Goal: Transaction & Acquisition: Purchase product/service

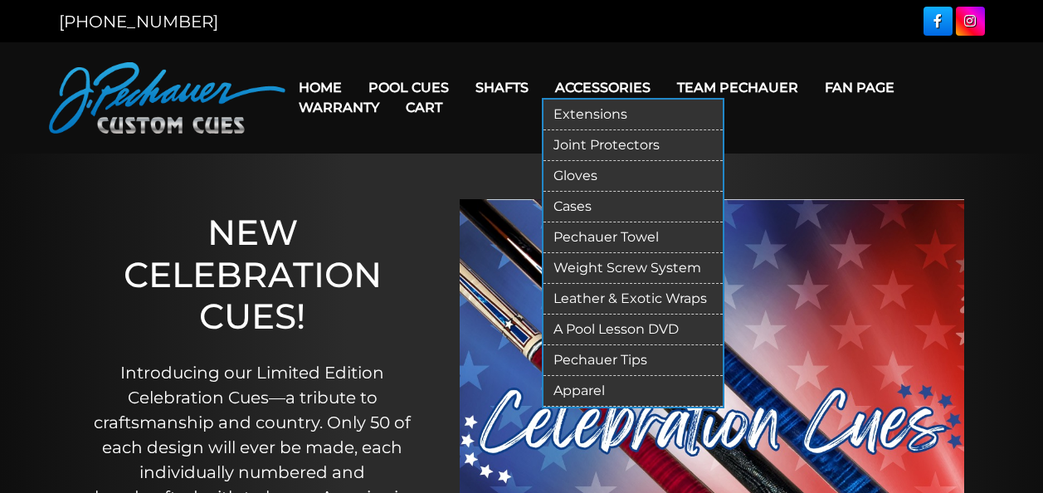
click at [576, 199] on link "Cases" at bounding box center [633, 207] width 179 height 31
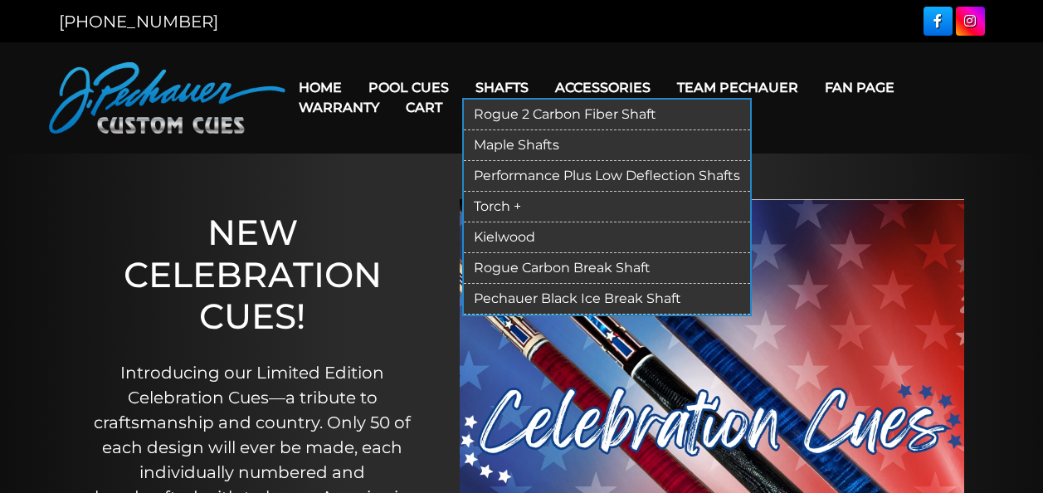
click at [517, 119] on link "Rogue 2 Carbon Fiber Shaft" at bounding box center [607, 115] width 286 height 31
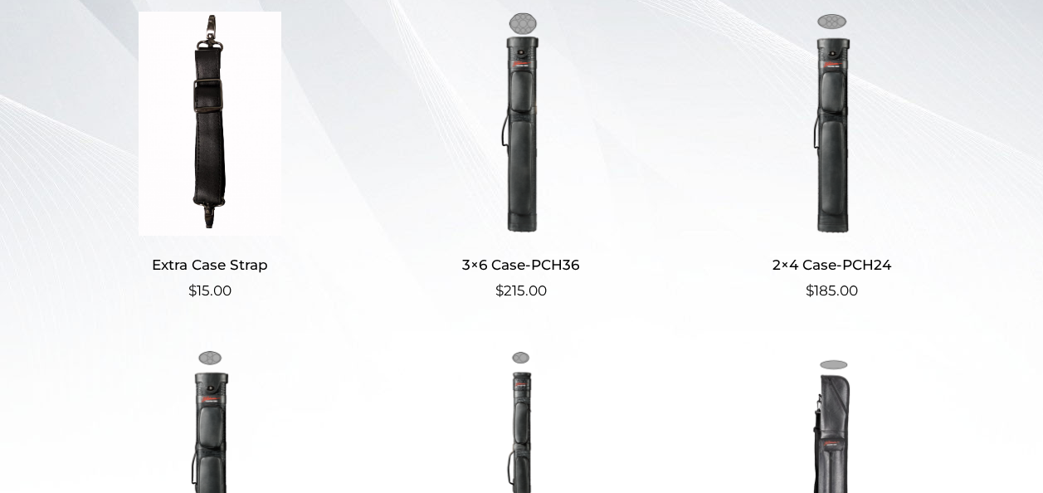
scroll to position [455, 0]
click at [518, 165] on img at bounding box center [521, 124] width 276 height 224
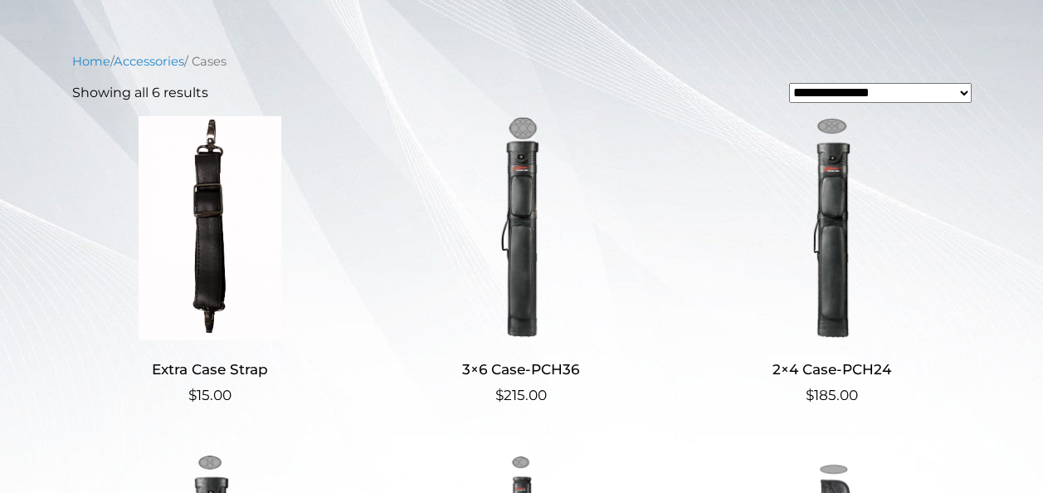
scroll to position [349, 0]
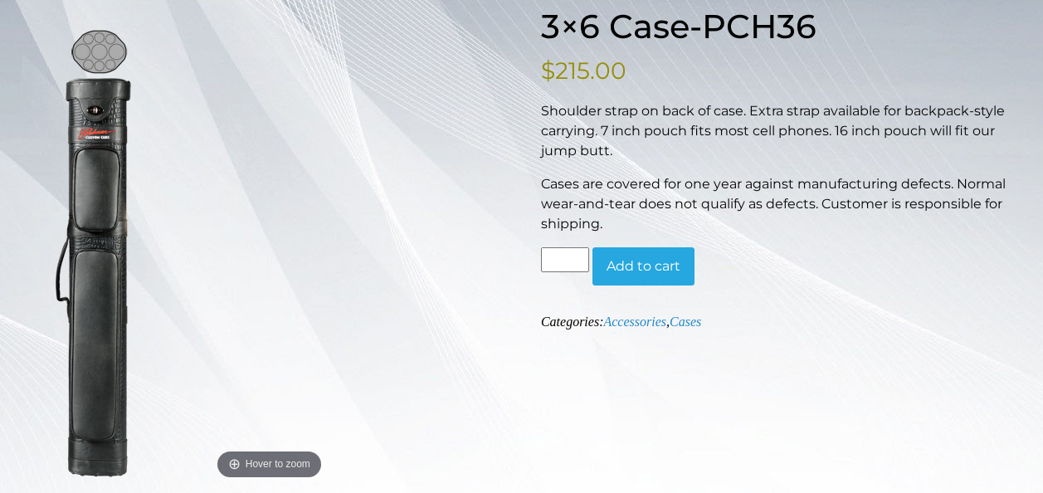
scroll to position [234, 0]
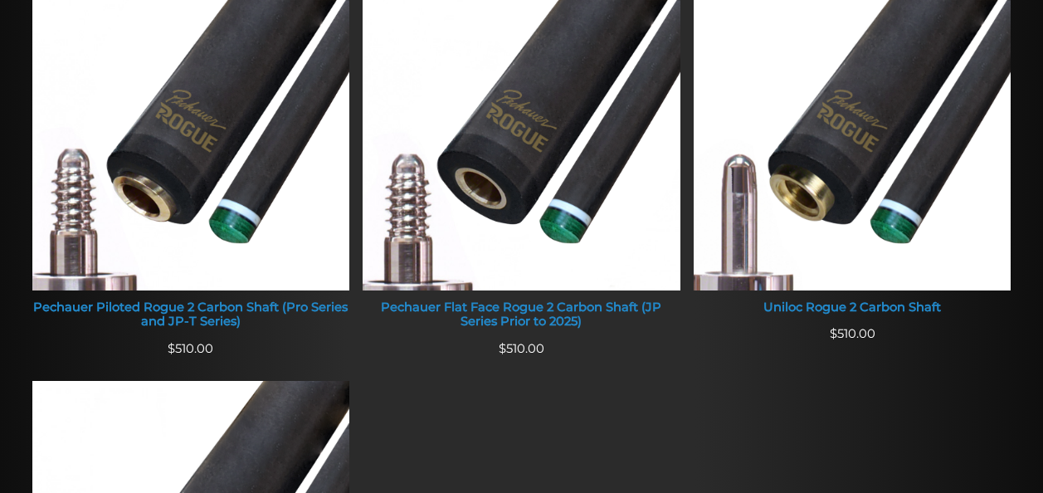
scroll to position [757, 0]
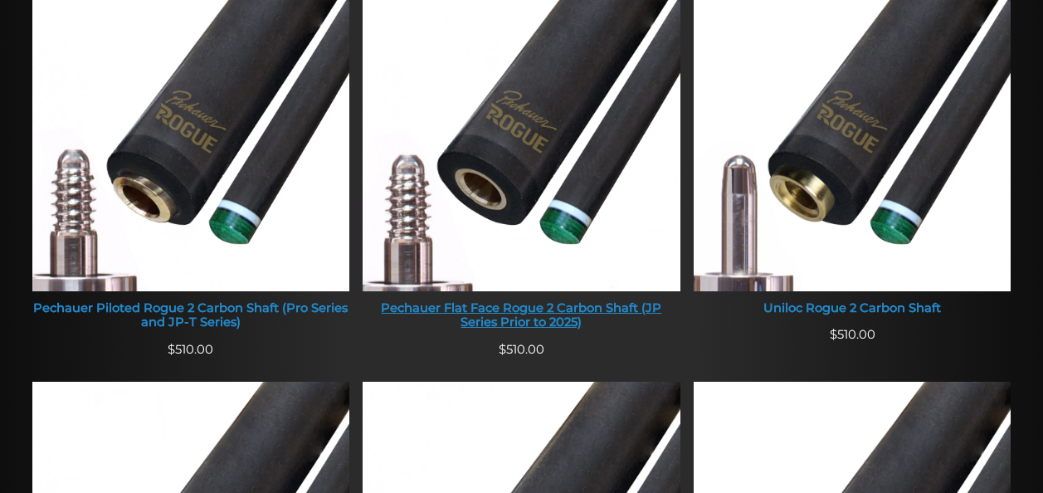
click at [585, 181] on img at bounding box center [522, 123] width 318 height 338
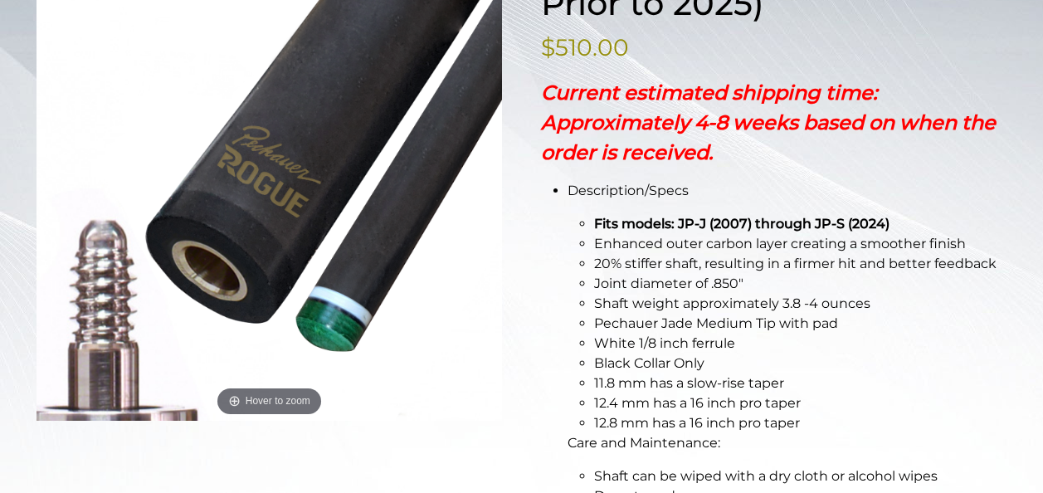
scroll to position [340, 0]
